Goal: Task Accomplishment & Management: Manage account settings

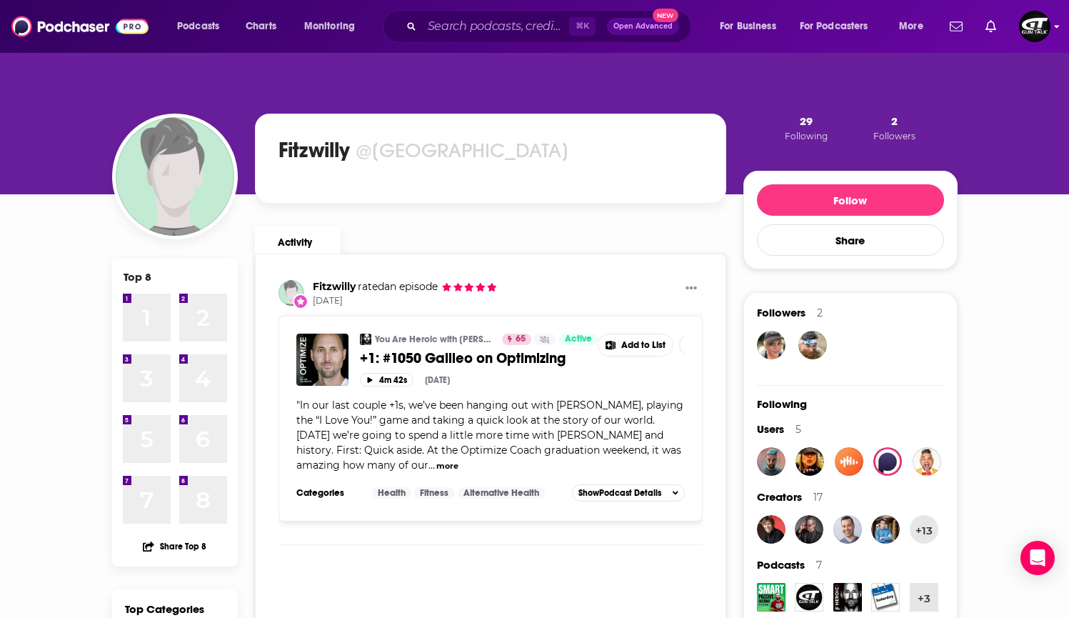
click at [1033, 39] on img "Logged in as GTMedia" at bounding box center [1034, 26] width 31 height 31
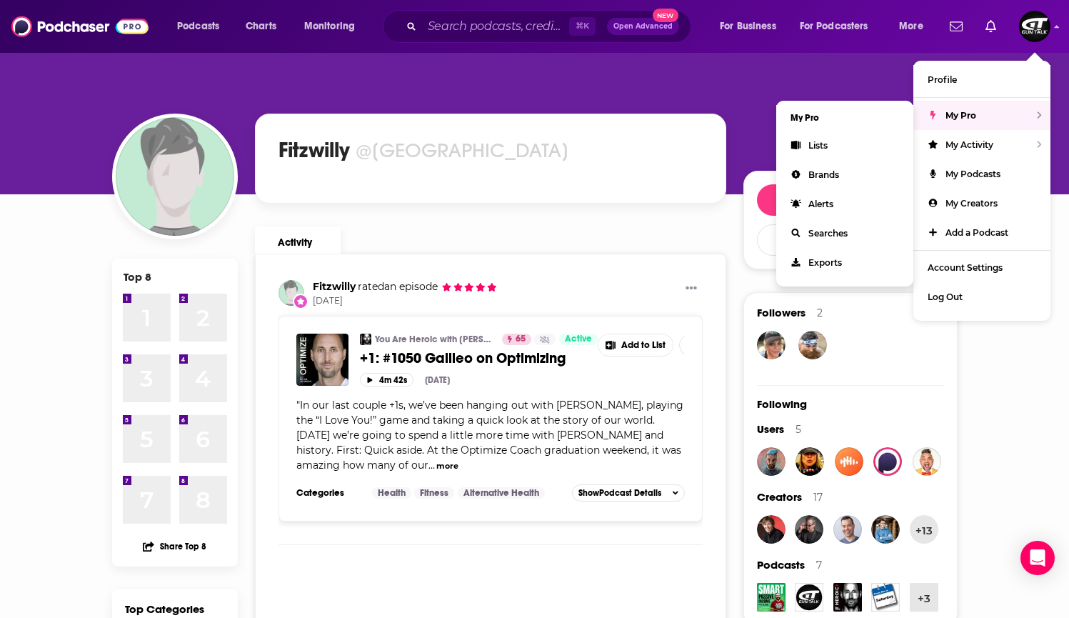
click at [966, 115] on span "My Pro" at bounding box center [961, 115] width 31 height 11
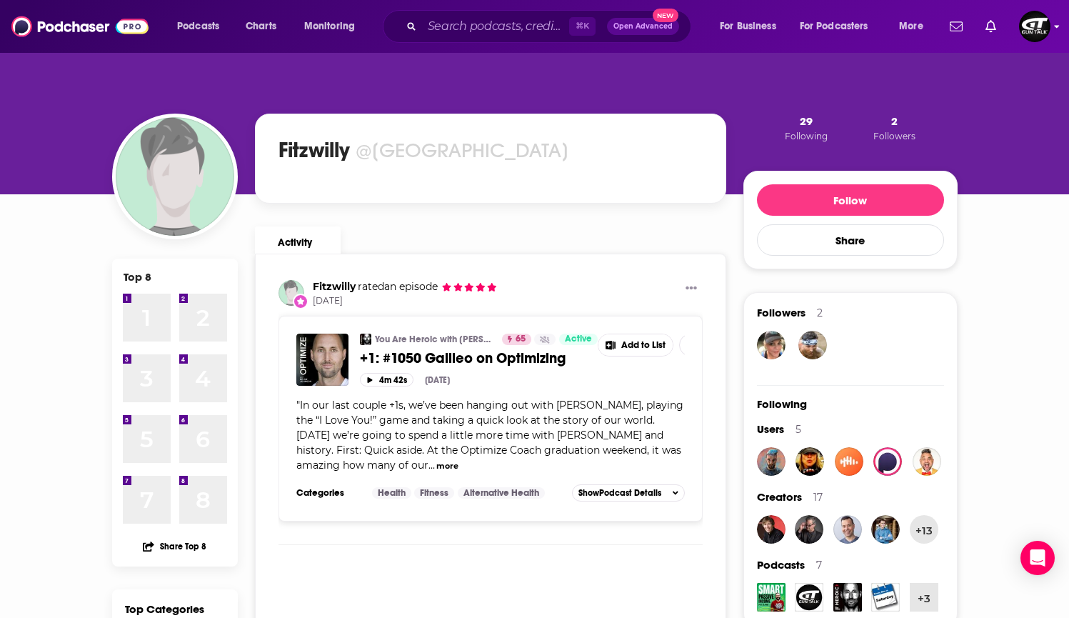
click at [1031, 30] on img "Logged in as GTMedia" at bounding box center [1034, 26] width 31 height 31
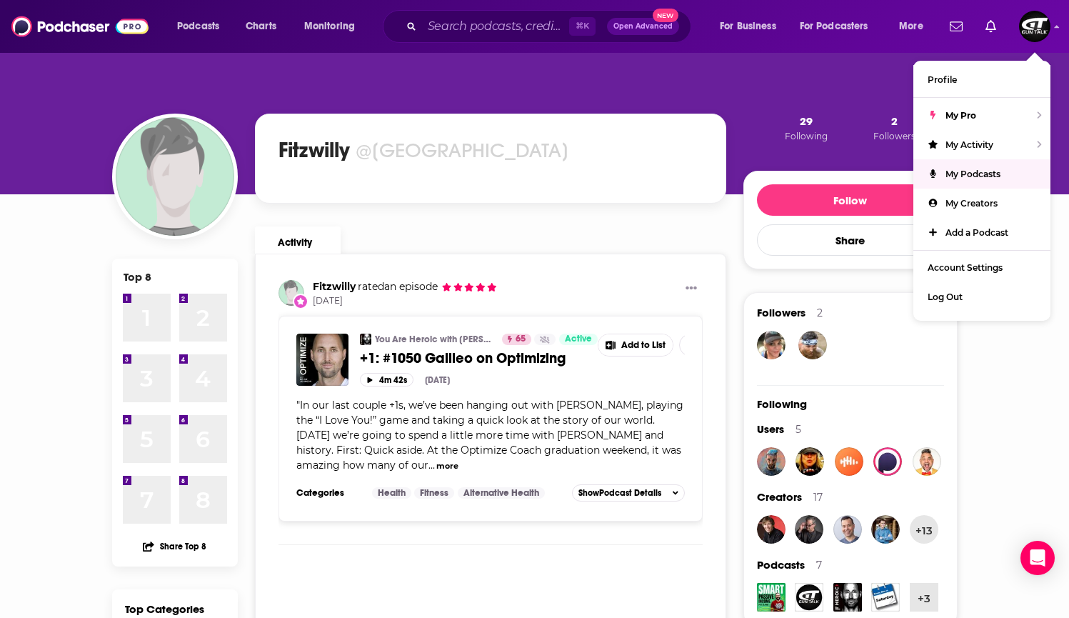
click at [966, 176] on span "My Podcasts" at bounding box center [973, 174] width 55 height 11
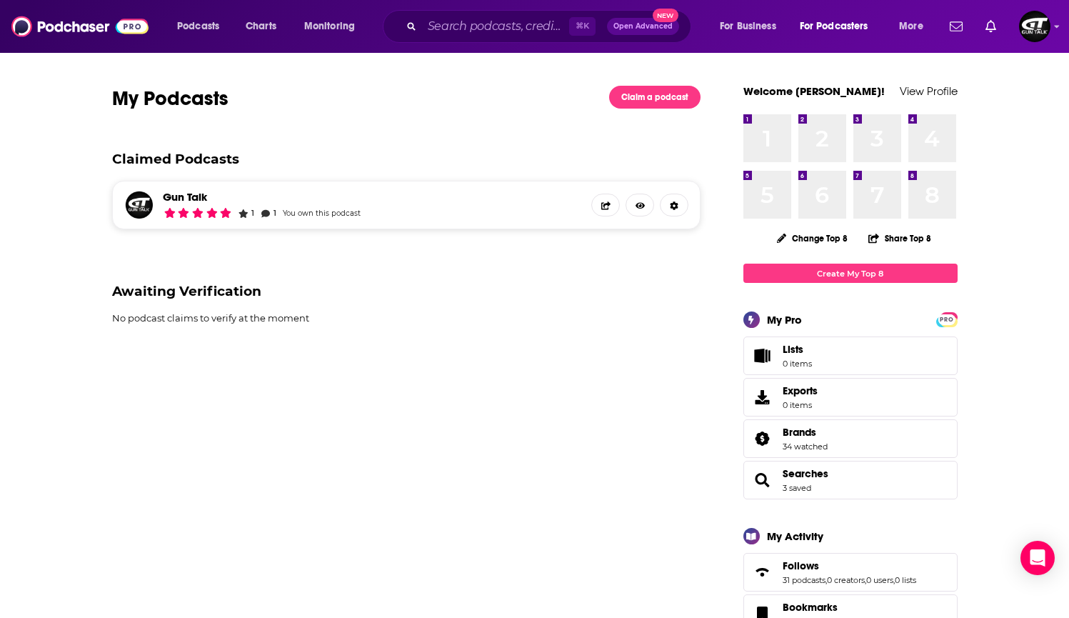
click at [253, 189] on div "Gun Talk 1 1 You own this podcast" at bounding box center [406, 205] width 589 height 49
click at [210, 194] on link "Gun Talk" at bounding box center [262, 197] width 198 height 14
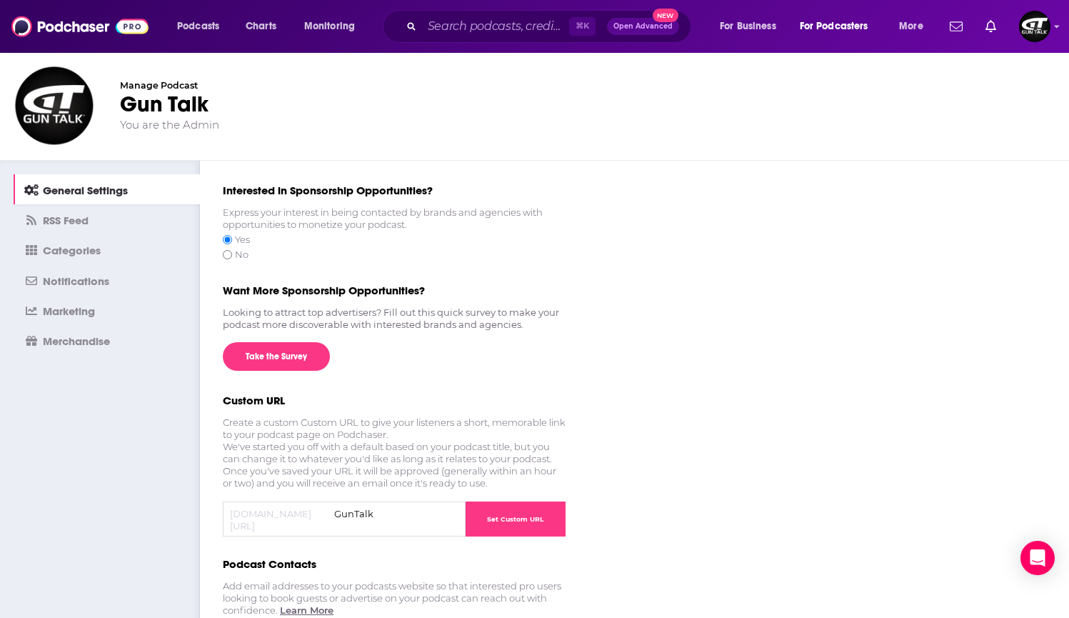
click at [66, 107] on img at bounding box center [54, 106] width 86 height 86
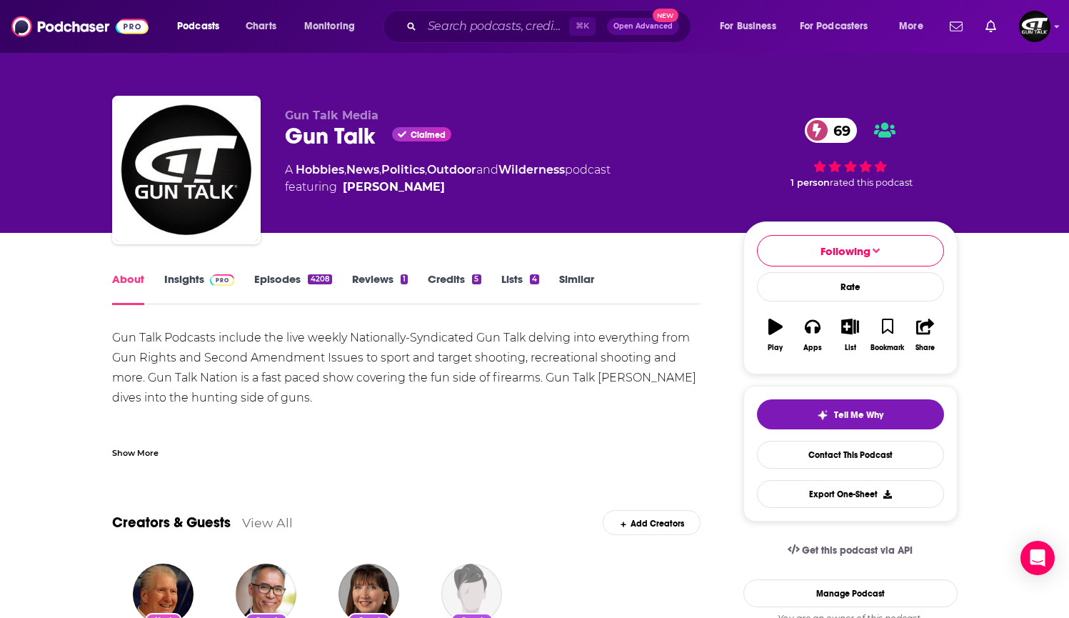
click at [185, 275] on link "Insights" at bounding box center [199, 288] width 71 height 33
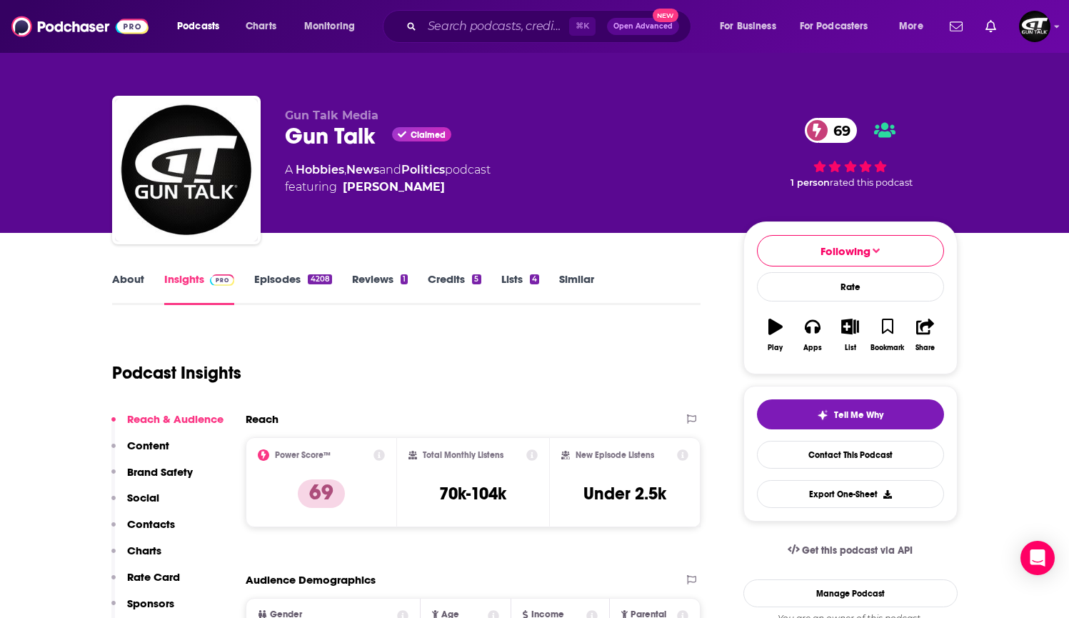
click at [131, 280] on link "About" at bounding box center [128, 288] width 32 height 33
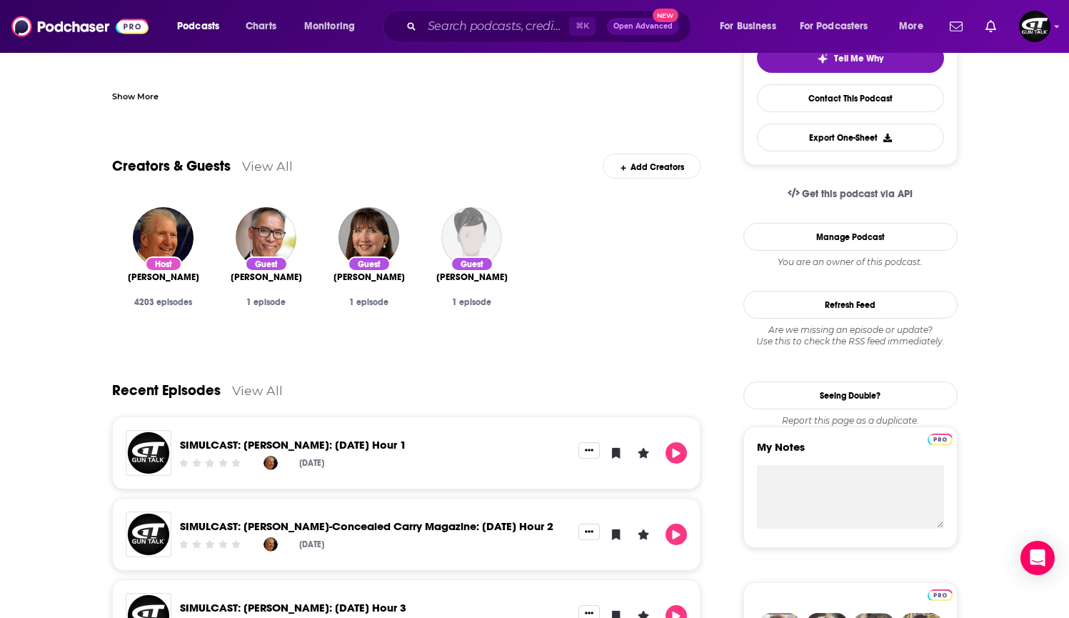
scroll to position [144, 0]
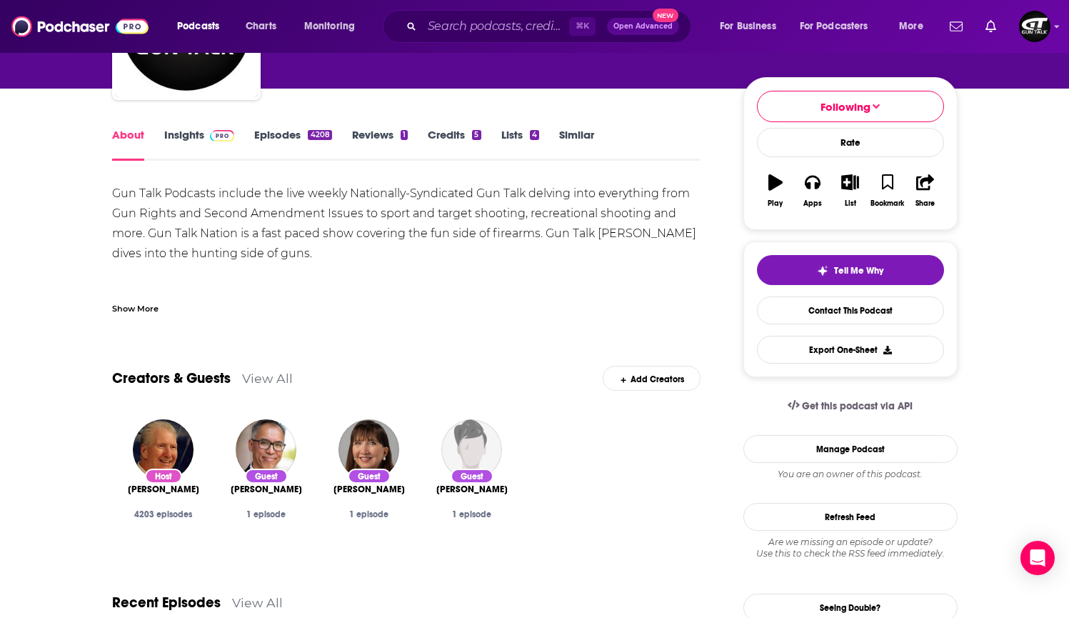
click at [190, 136] on link "Insights" at bounding box center [199, 144] width 71 height 33
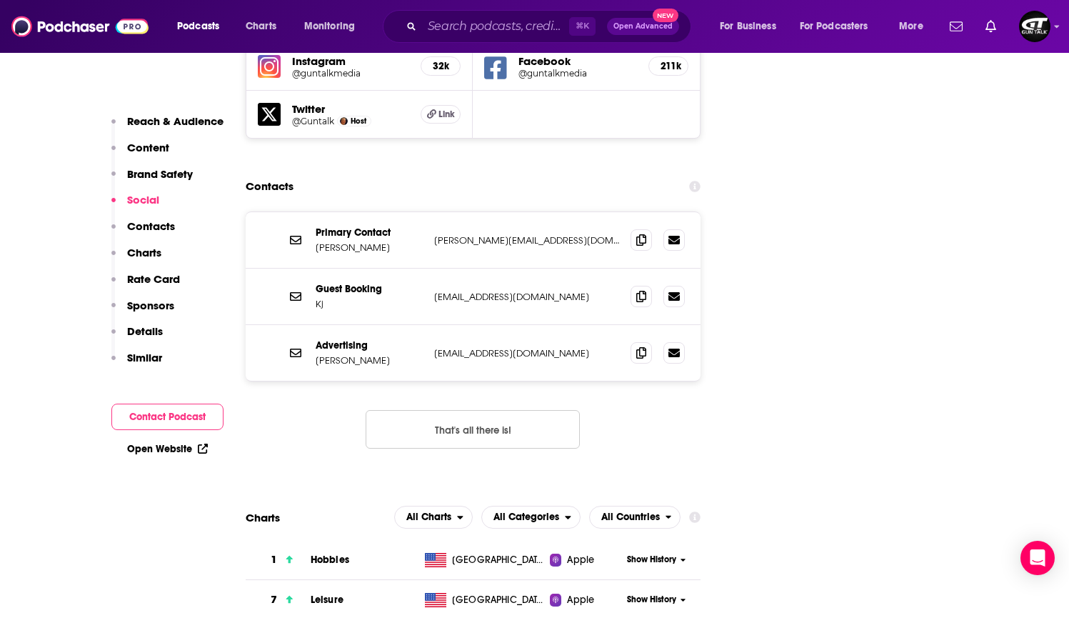
scroll to position [1819, 0]
